Goal: Navigation & Orientation: Find specific page/section

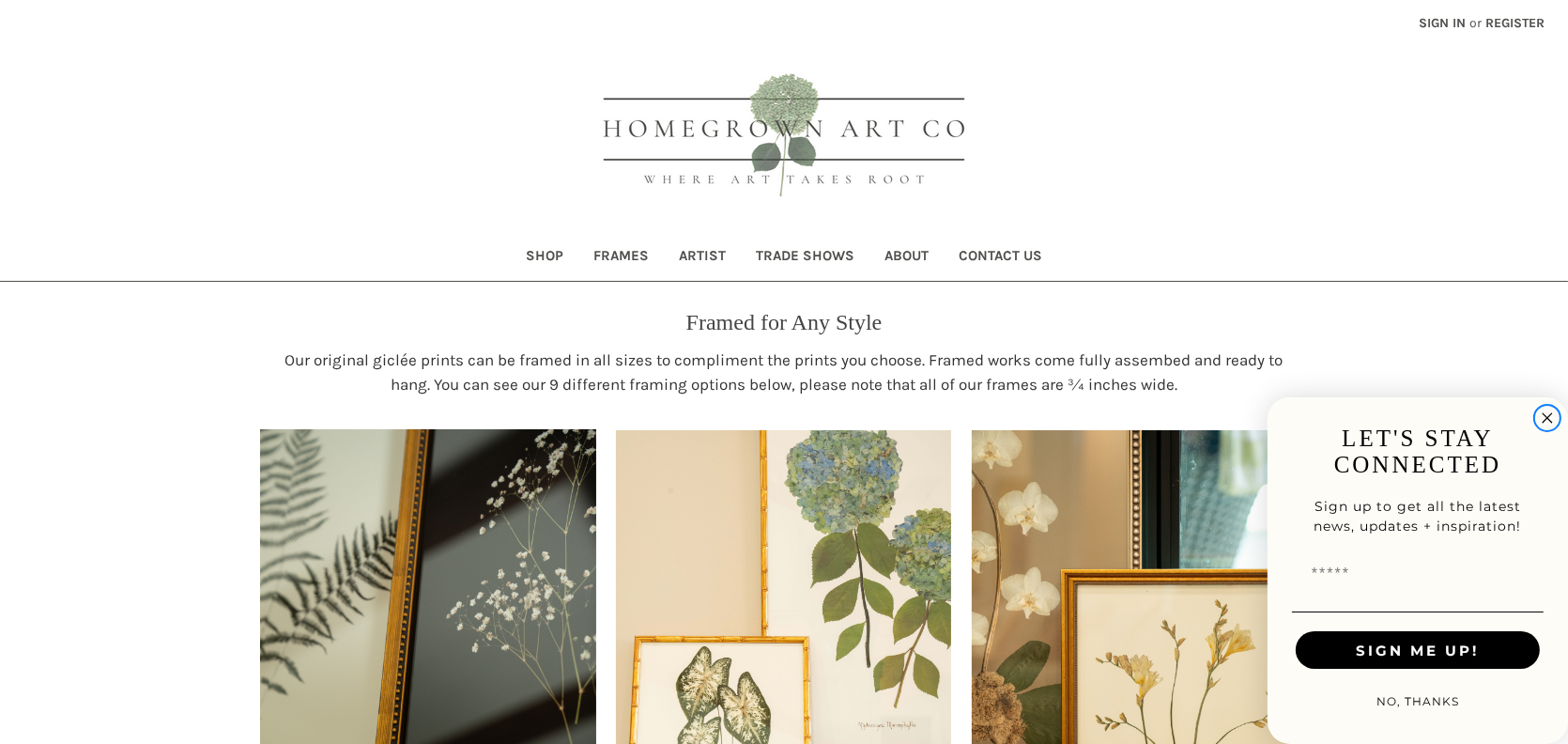
click at [1549, 416] on icon "Close dialog" at bounding box center [1547, 419] width 9 height 10
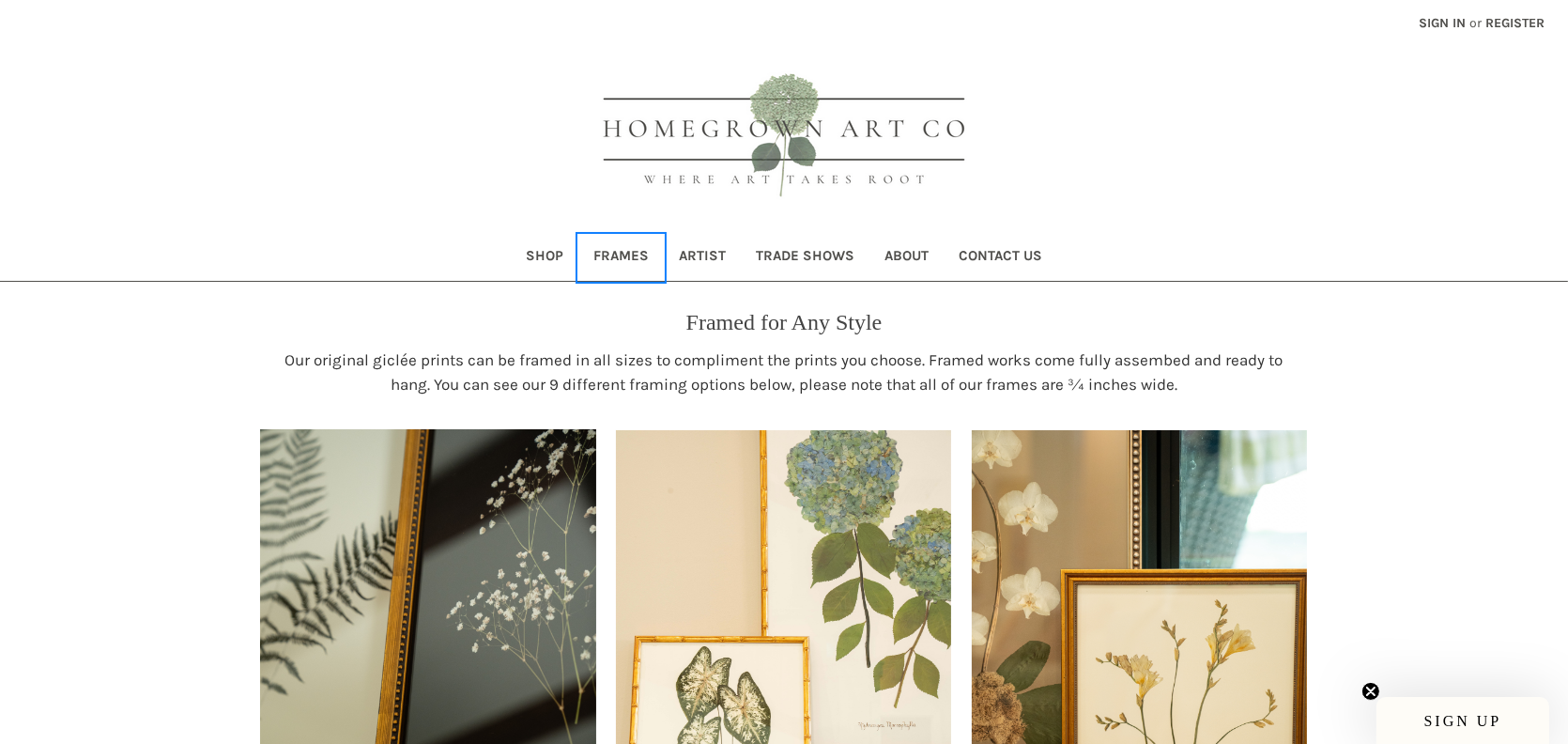
click at [623, 253] on link "Frames" at bounding box center [621, 258] width 85 height 46
click at [698, 257] on link "Artist" at bounding box center [702, 258] width 77 height 46
